Goal: Obtain resource: Download file/media

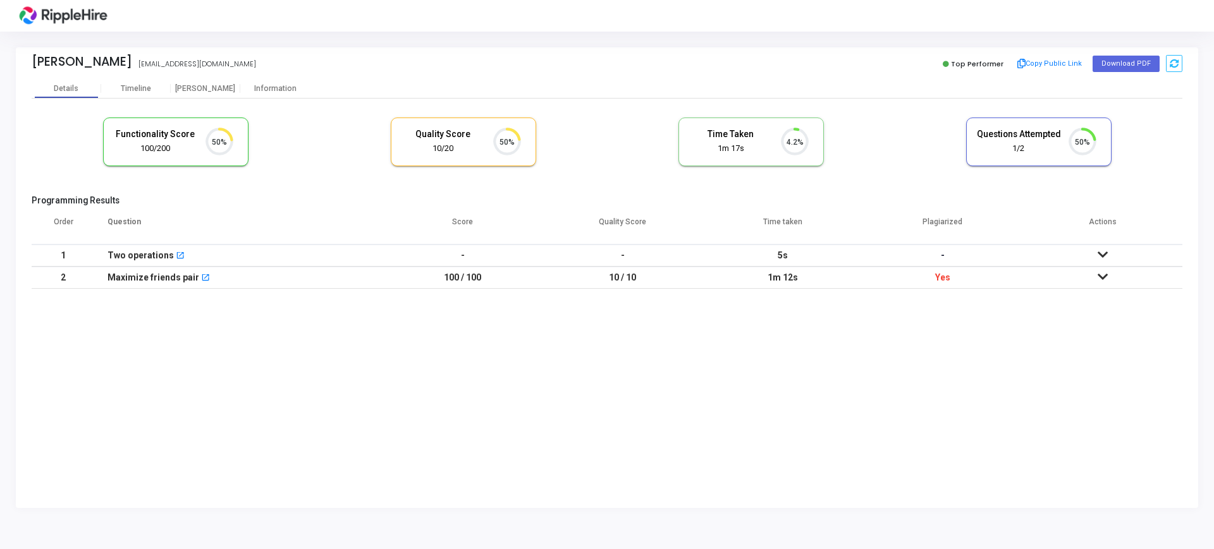
scroll to position [27, 32]
click at [139, 89] on div "Timeline" at bounding box center [136, 88] width 30 height 9
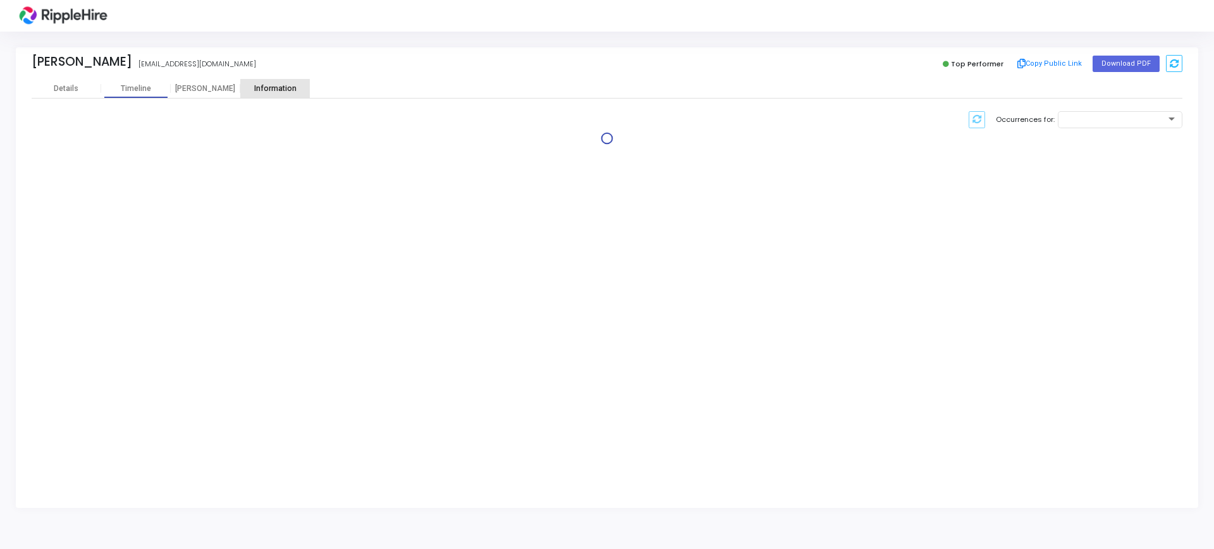
click at [282, 92] on div "Information" at bounding box center [275, 88] width 70 height 9
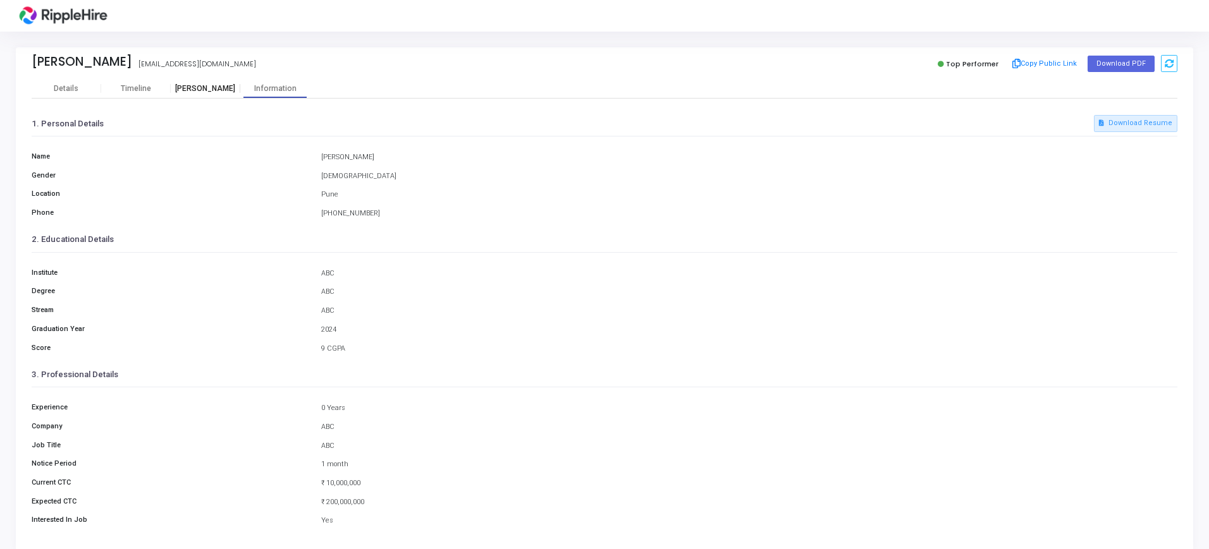
click at [212, 87] on div "[PERSON_NAME]" at bounding box center [206, 88] width 70 height 9
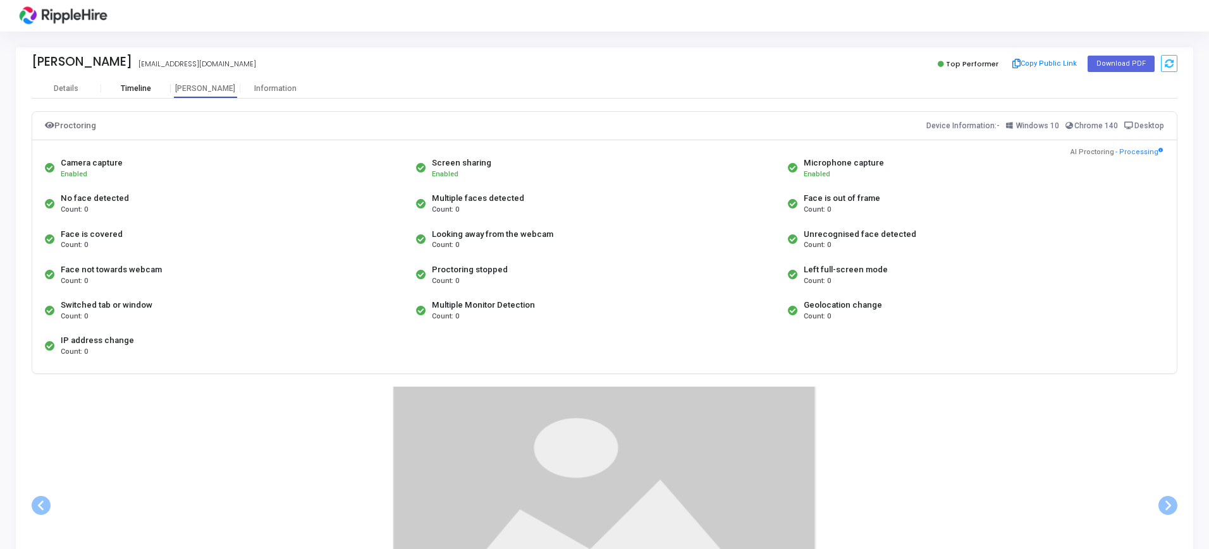
click at [130, 88] on div "Timeline" at bounding box center [136, 88] width 30 height 9
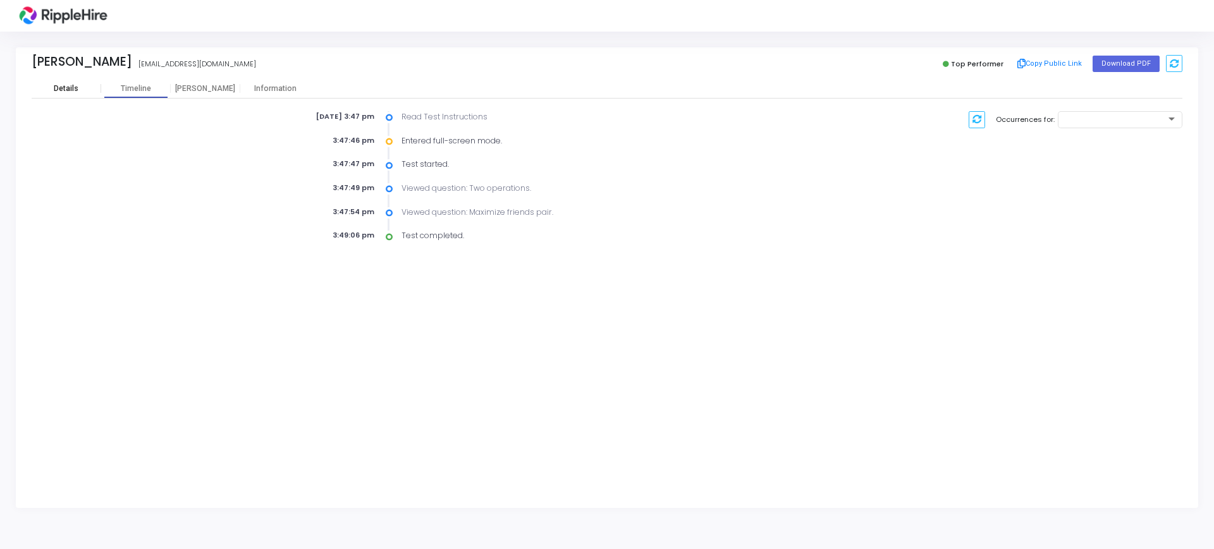
click at [54, 87] on div "Details" at bounding box center [67, 88] width 70 height 9
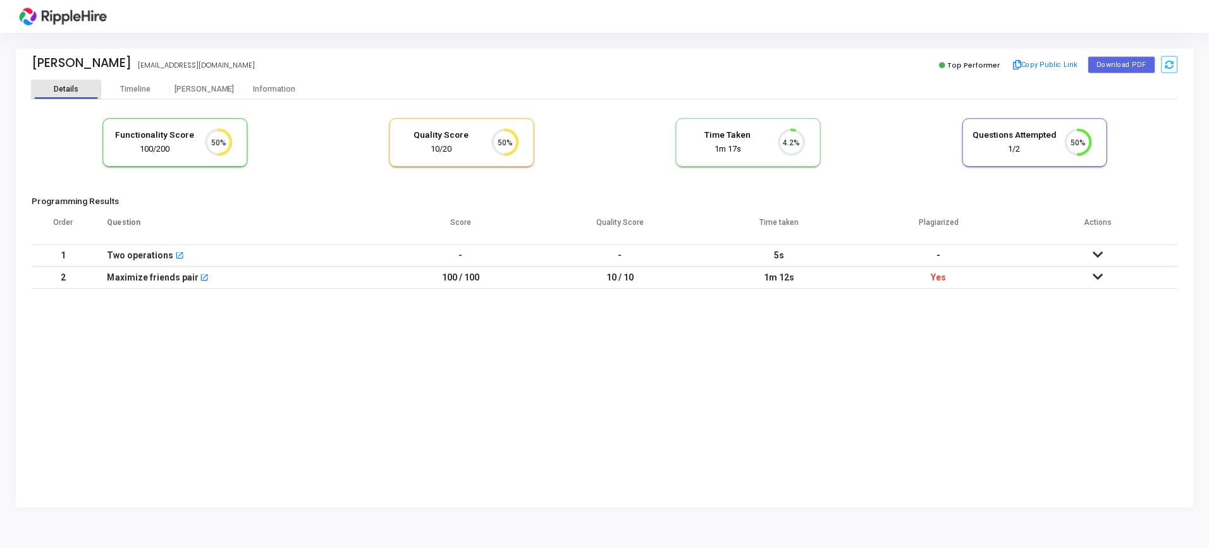
scroll to position [27, 32]
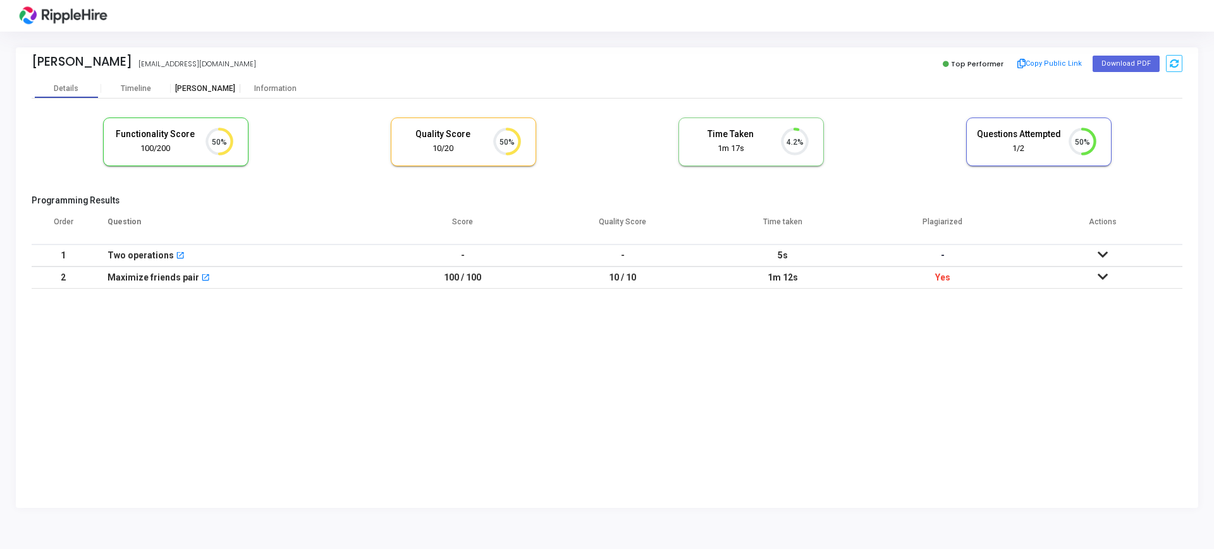
click at [198, 94] on div "[PERSON_NAME]" at bounding box center [206, 88] width 70 height 19
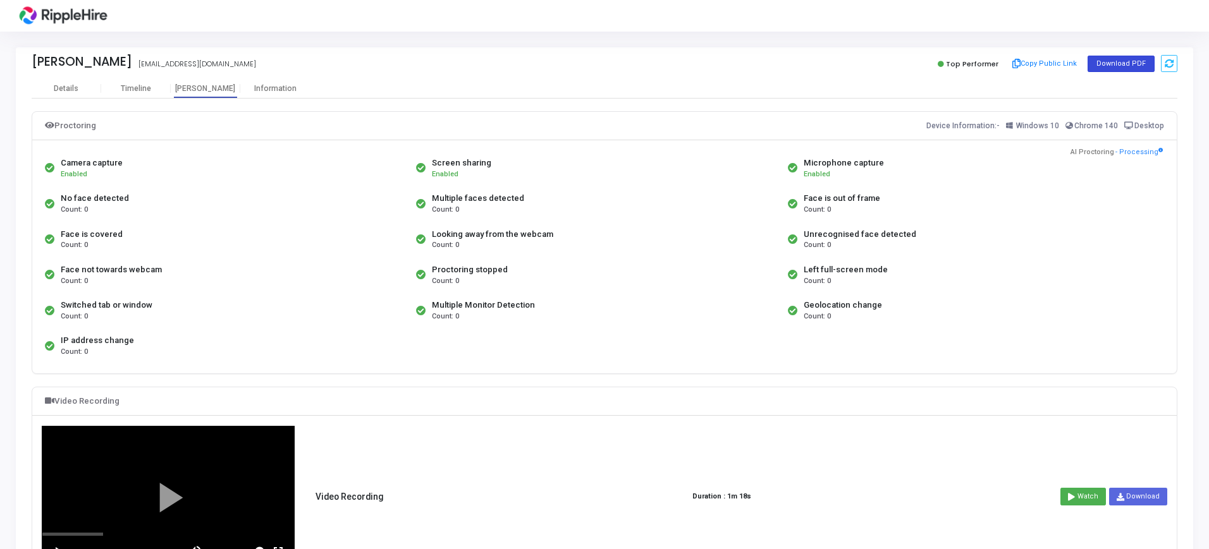
click at [1124, 64] on button "Download PDF" at bounding box center [1120, 64] width 67 height 16
